Goal: Find specific page/section: Find specific page/section

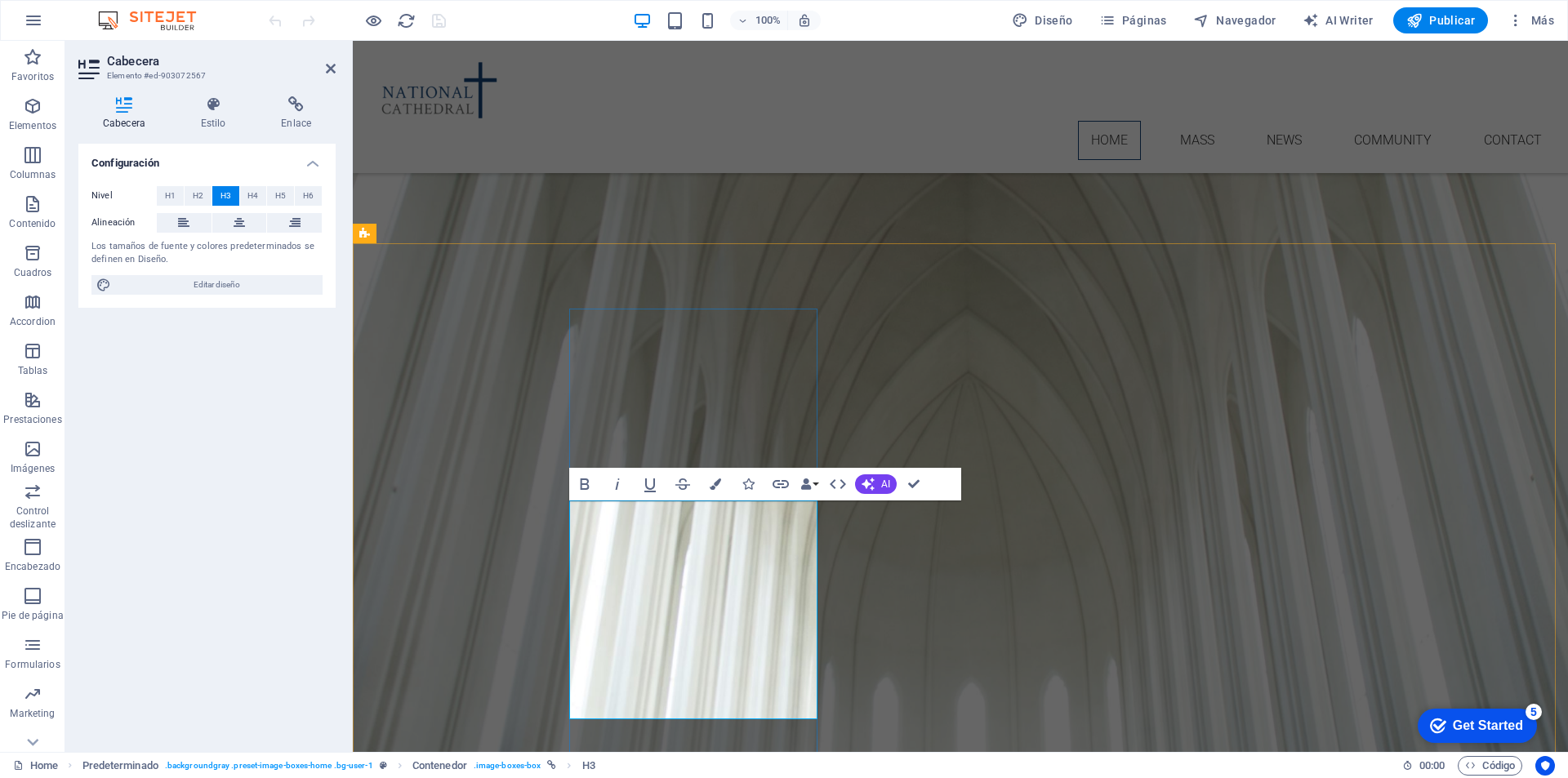
scroll to position [980, 0]
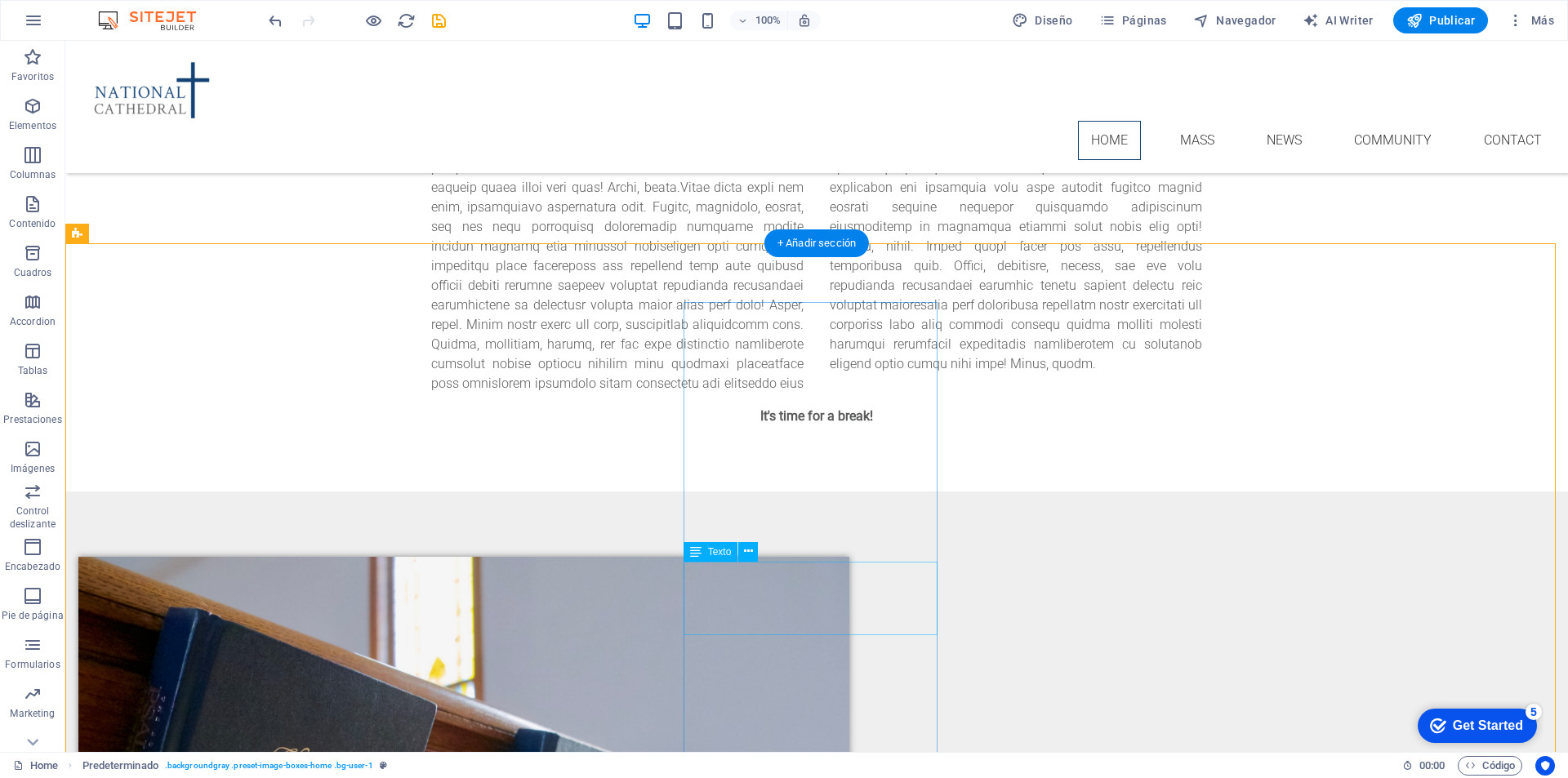
scroll to position [1224, 0]
